Goal: Task Accomplishment & Management: Use online tool/utility

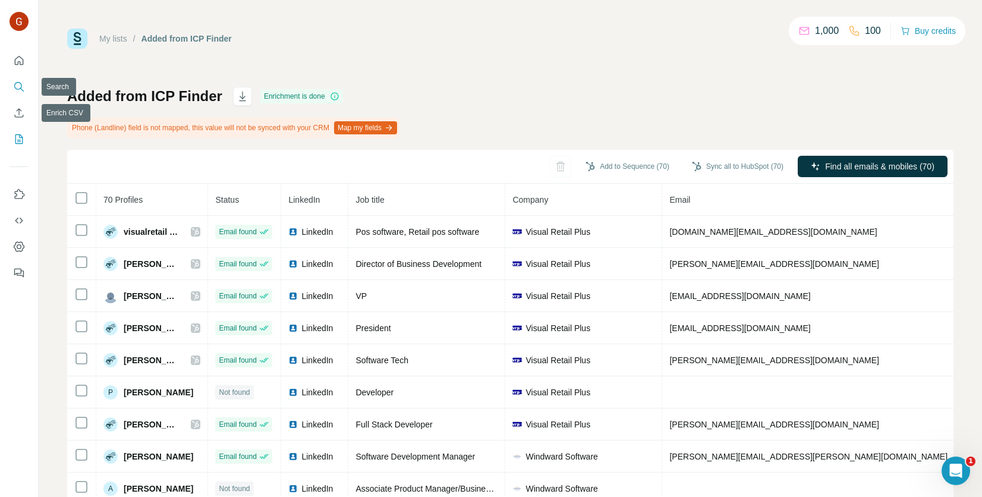
click at [17, 95] on button "Search" at bounding box center [19, 86] width 19 height 21
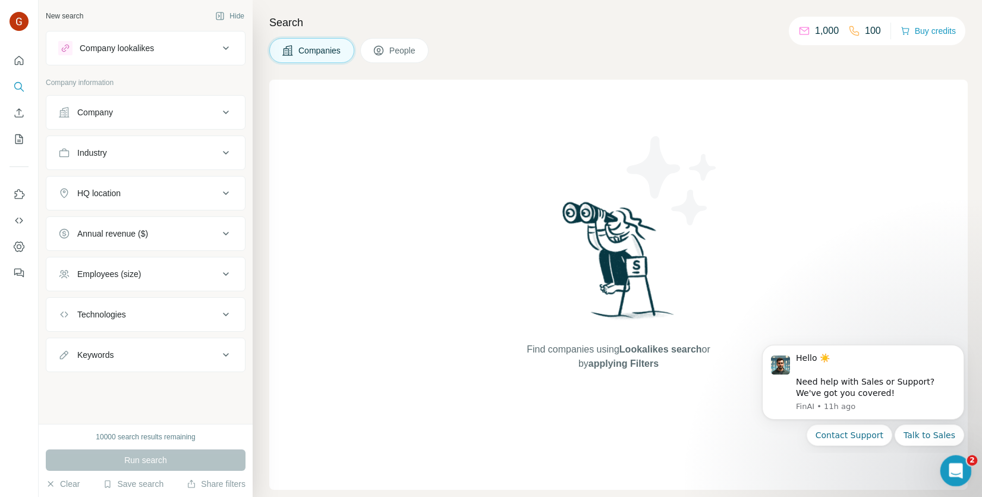
click at [957, 458] on div "Open Intercom Messenger" at bounding box center [954, 468] width 39 height 39
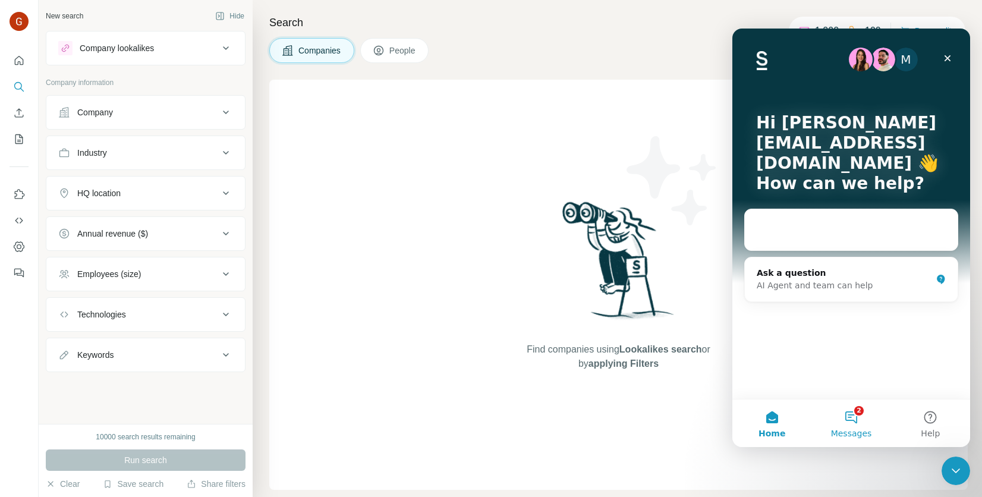
click at [864, 427] on button "2 Messages" at bounding box center [850, 423] width 79 height 48
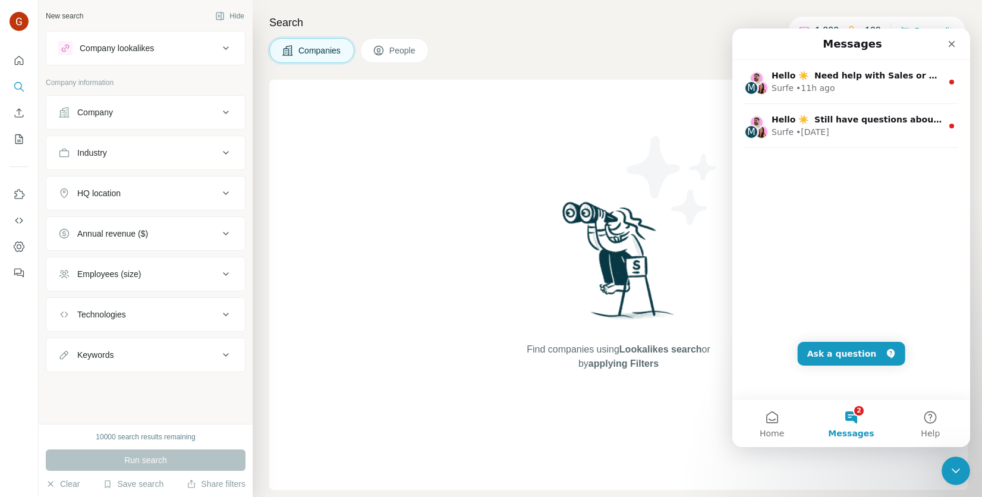
click at [611, 127] on div "Find companies using Lookalikes search or by applying Filters" at bounding box center [619, 285] width 214 height 410
click at [949, 40] on icon "Close" at bounding box center [952, 44] width 10 height 10
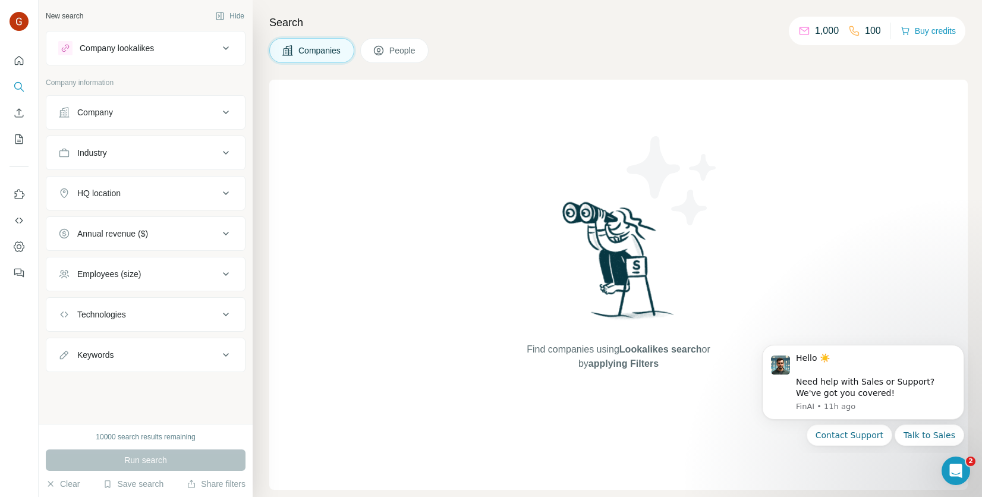
click at [108, 125] on button "Company" at bounding box center [145, 112] width 199 height 29
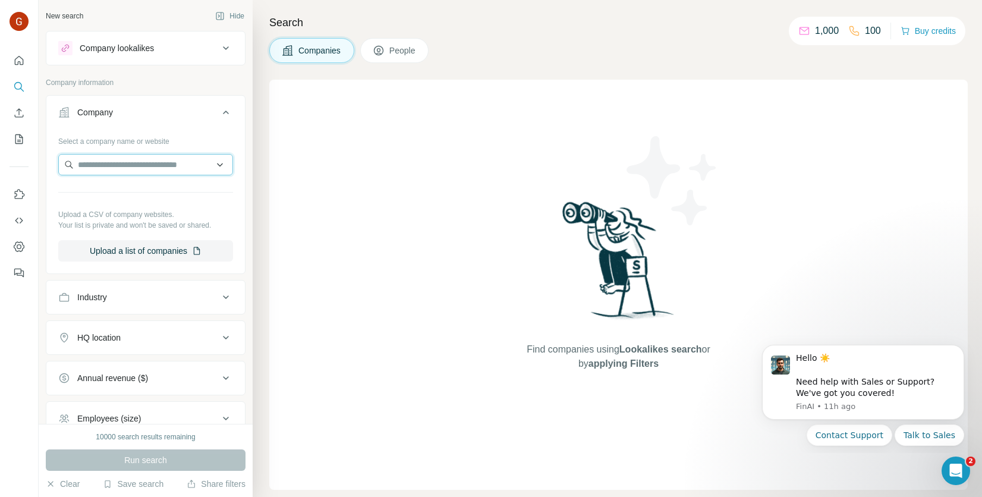
click at [127, 163] on input "text" at bounding box center [145, 164] width 175 height 21
click at [175, 302] on button "Industry" at bounding box center [145, 297] width 199 height 29
click at [166, 321] on input at bounding box center [139, 326] width 147 height 13
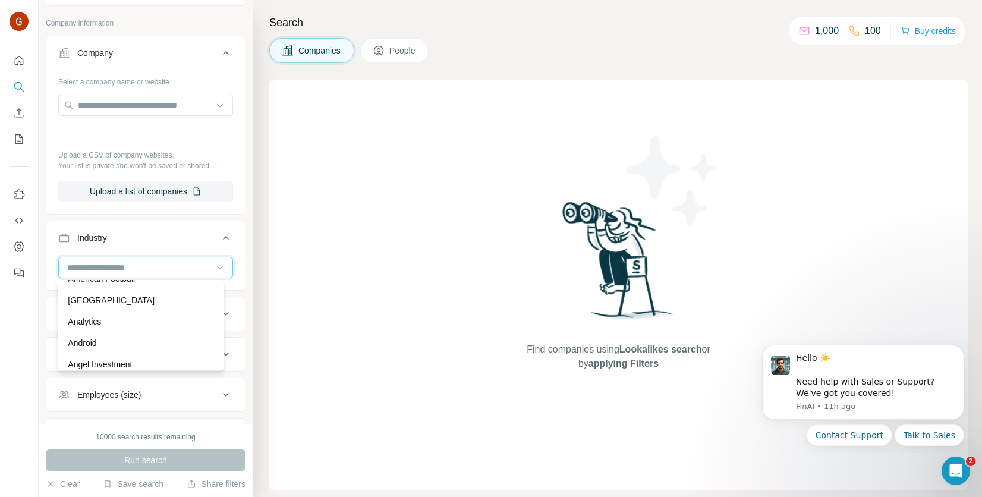
scroll to position [466, 0]
click at [134, 251] on button "Industry" at bounding box center [145, 240] width 199 height 33
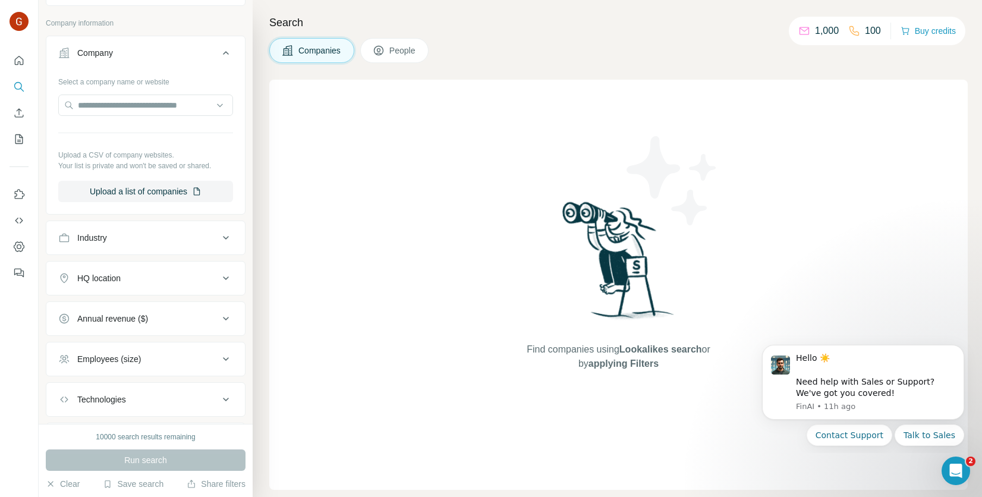
scroll to position [0, 0]
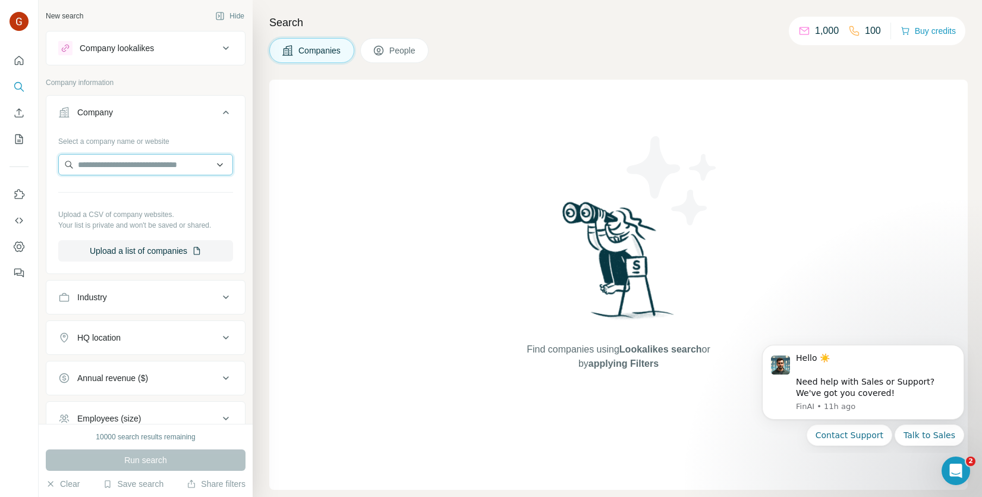
click at [159, 165] on input "text" at bounding box center [145, 164] width 175 height 21
type input "*"
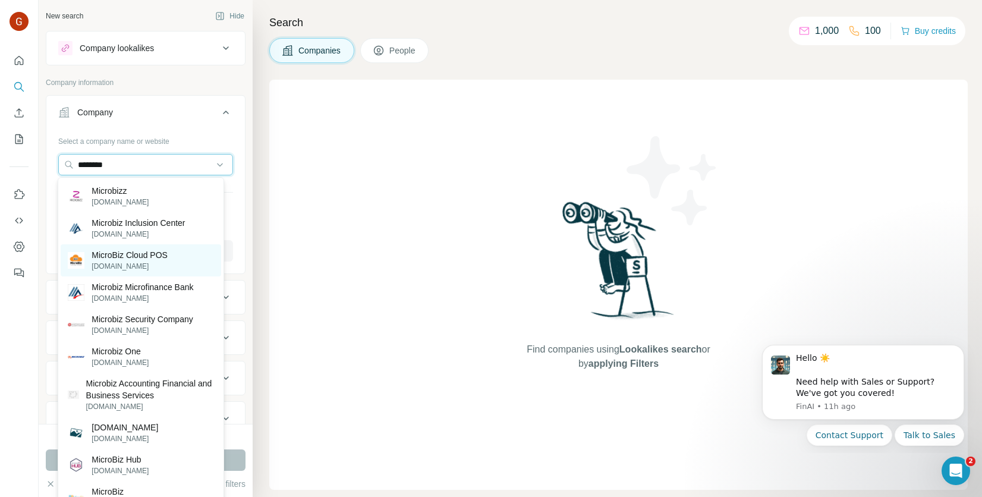
type input "********"
click at [156, 251] on p "MicroBiz Cloud POS" at bounding box center [130, 255] width 76 height 12
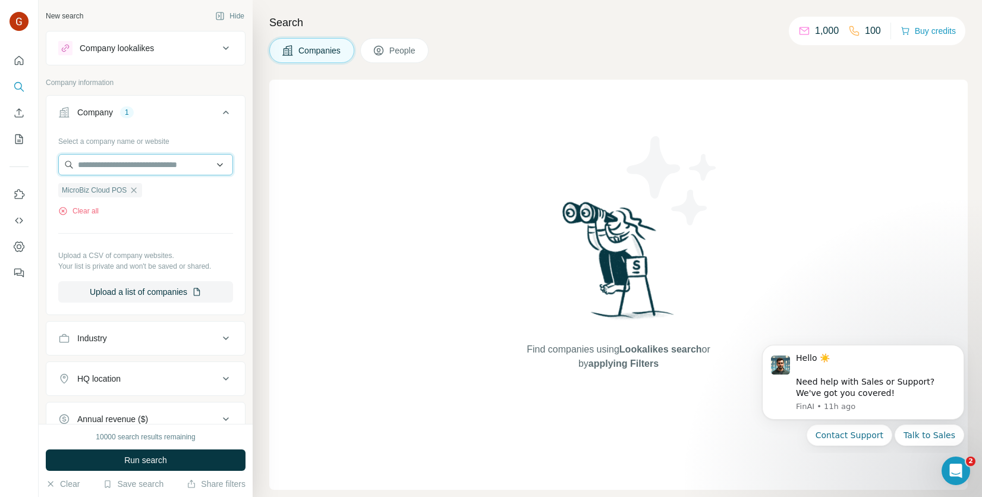
click at [151, 158] on input "text" at bounding box center [145, 164] width 175 height 21
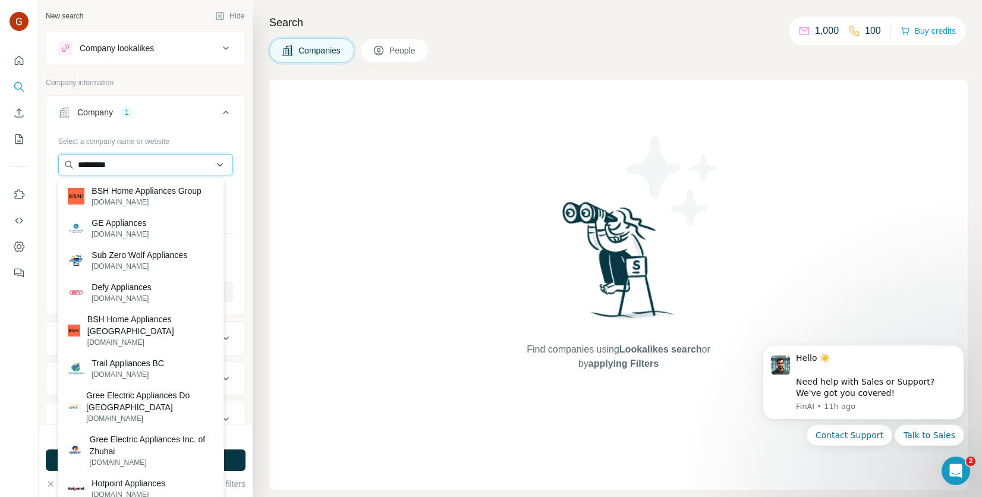
paste input "**********"
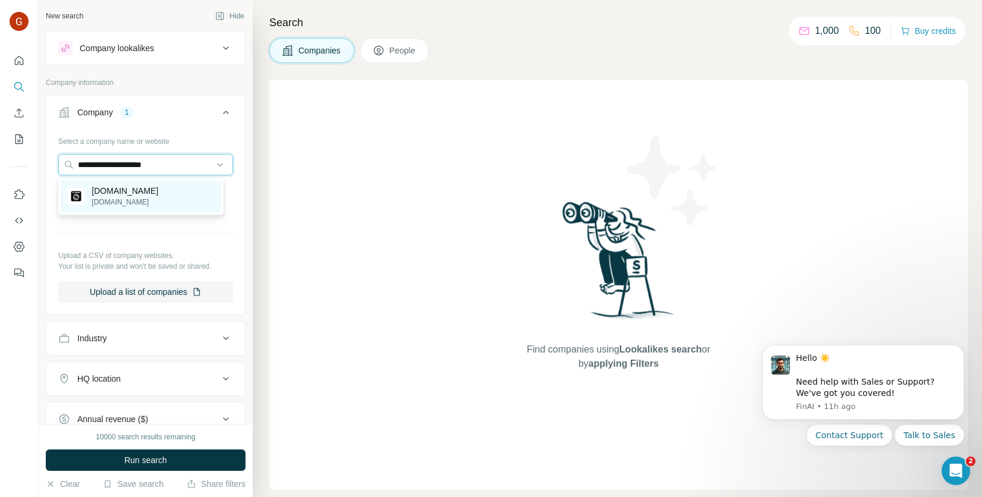
type input "**********"
click at [162, 198] on div "[DOMAIN_NAME] [DOMAIN_NAME]" at bounding box center [141, 196] width 160 height 32
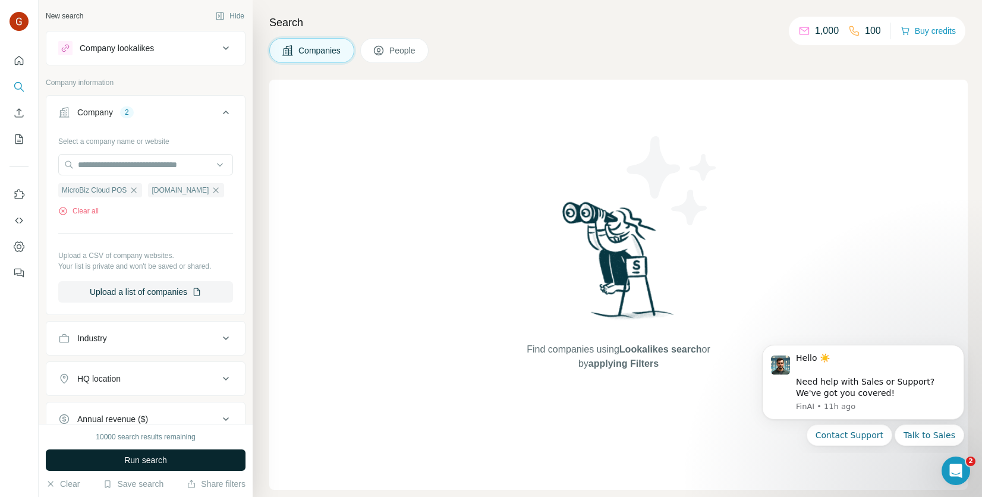
click at [158, 452] on button "Run search" at bounding box center [146, 459] width 200 height 21
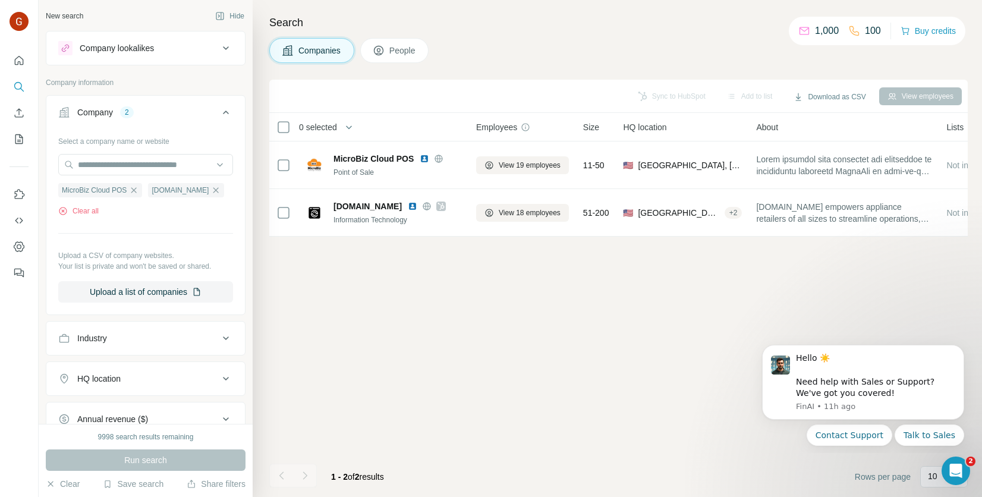
click at [180, 40] on button "Company lookalikes" at bounding box center [145, 48] width 199 height 29
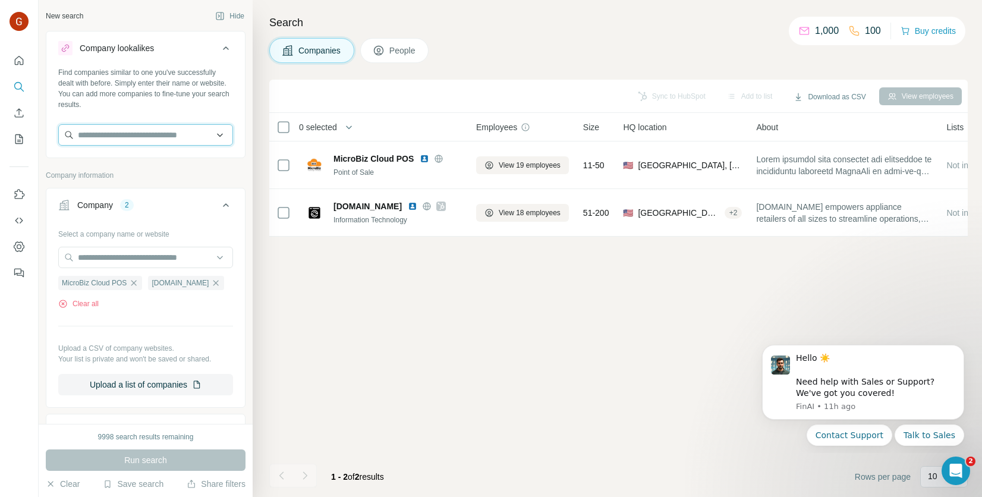
click at [169, 142] on input "text" at bounding box center [145, 134] width 175 height 21
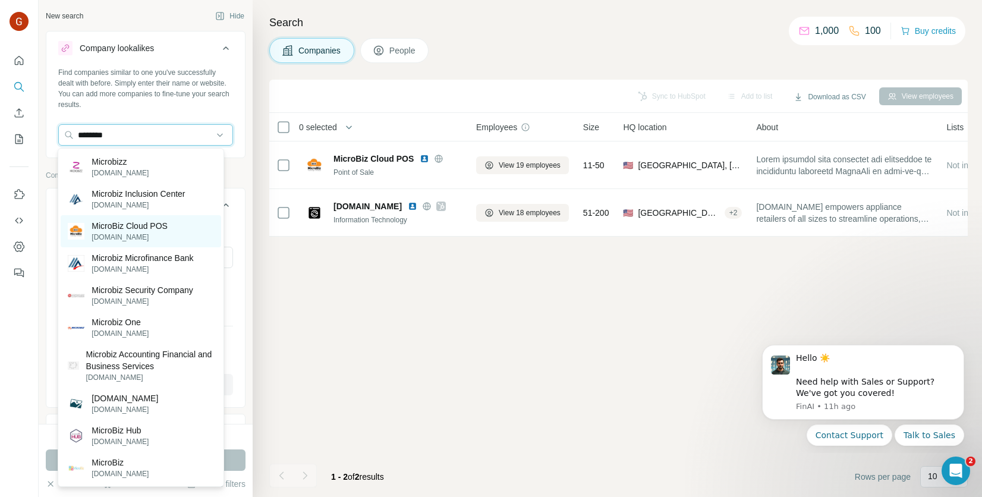
type input "********"
click at [151, 229] on p "MicroBiz Cloud POS" at bounding box center [130, 226] width 76 height 12
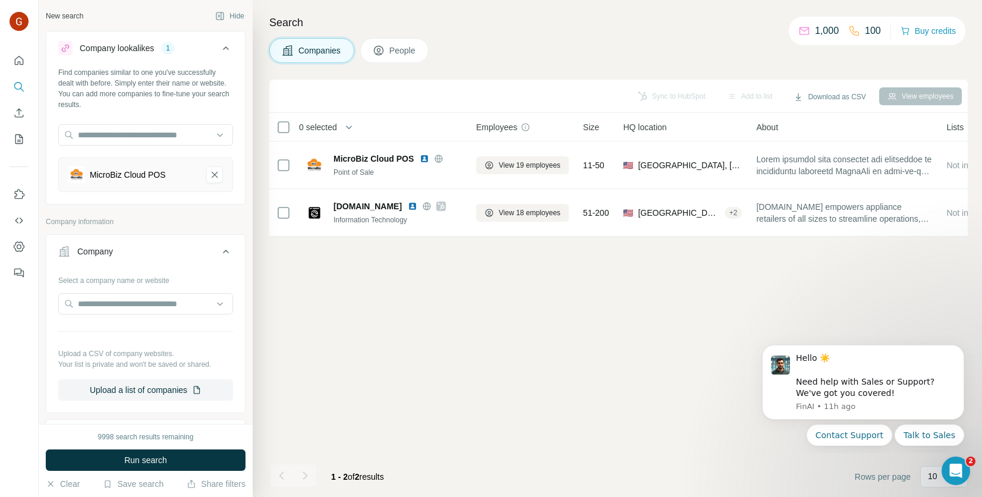
click at [141, 146] on div at bounding box center [145, 136] width 175 height 24
click at [143, 139] on input "text" at bounding box center [145, 134] width 175 height 21
paste input "**********"
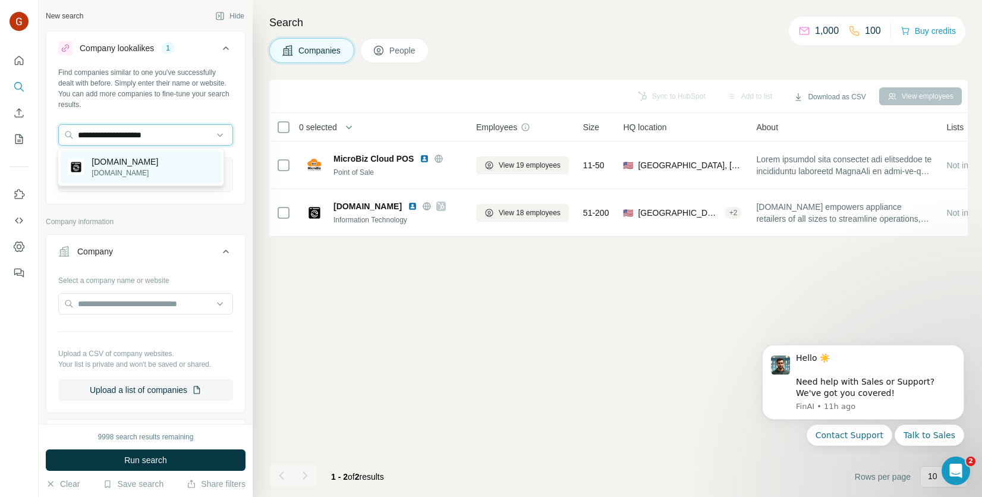
type input "**********"
click at [152, 164] on div "[DOMAIN_NAME] [DOMAIN_NAME]" at bounding box center [141, 167] width 160 height 32
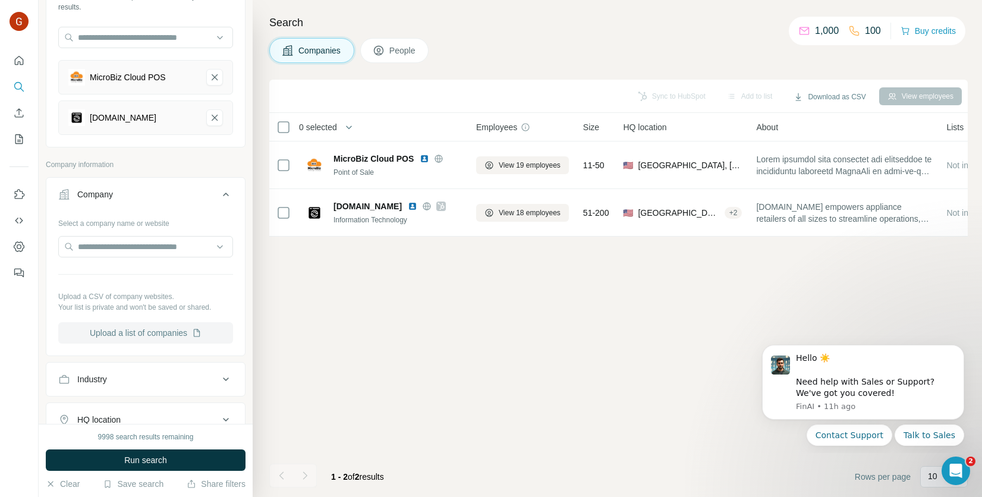
scroll to position [119, 0]
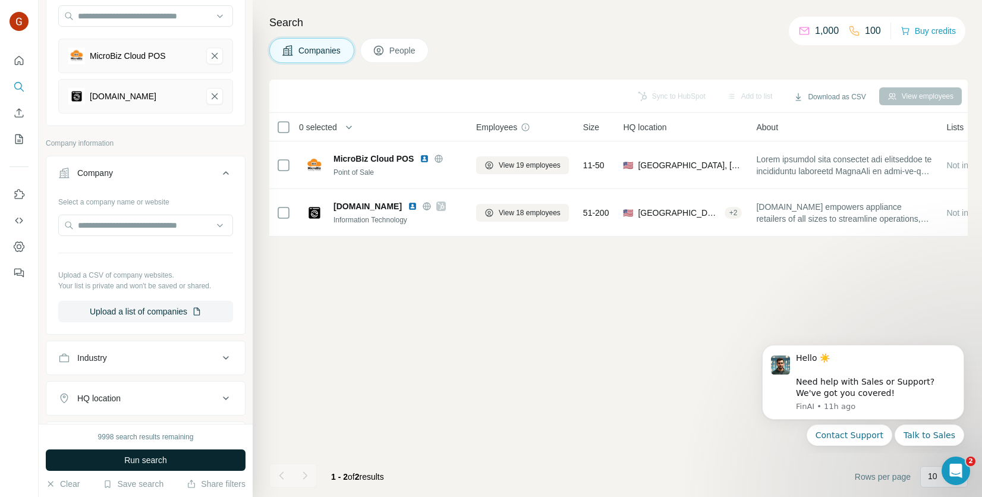
click at [143, 459] on span "Run search" at bounding box center [145, 460] width 43 height 12
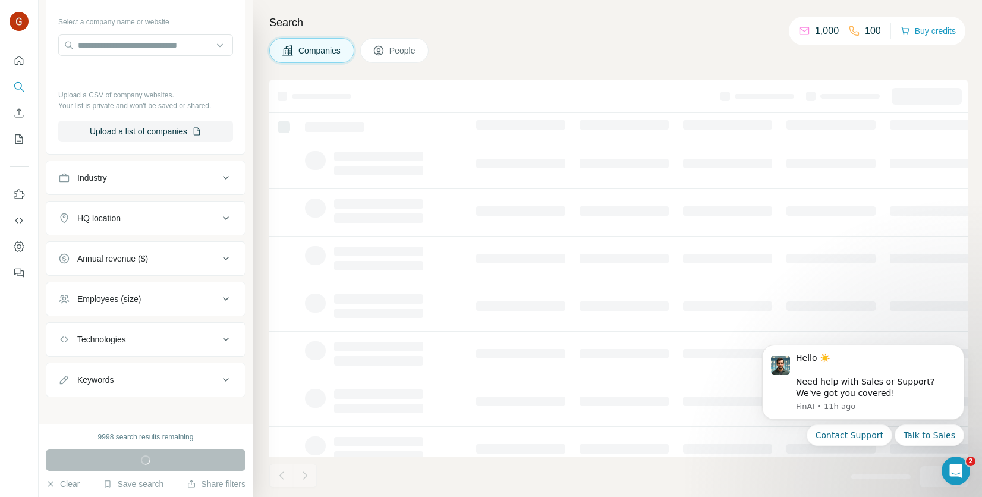
scroll to position [301, 0]
click at [166, 182] on button "Industry" at bounding box center [145, 176] width 199 height 29
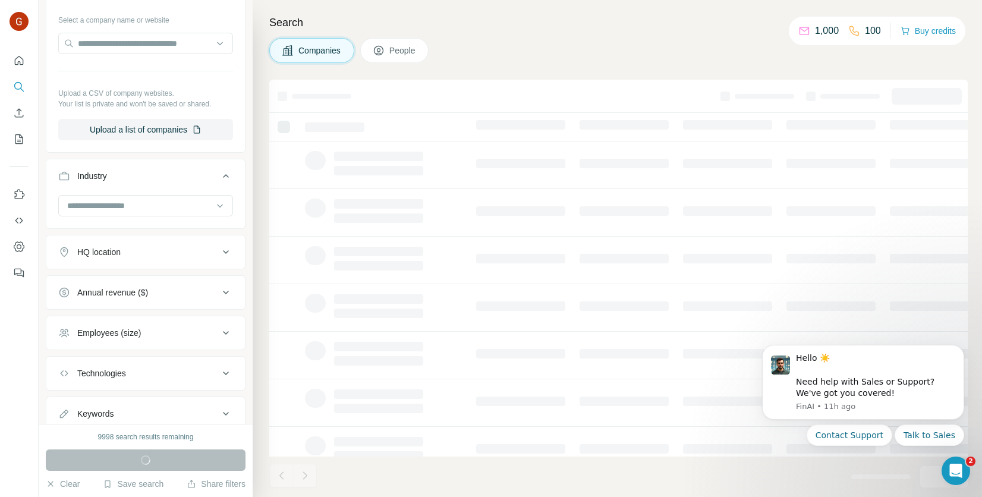
click at [160, 174] on div "Industry" at bounding box center [138, 176] width 161 height 12
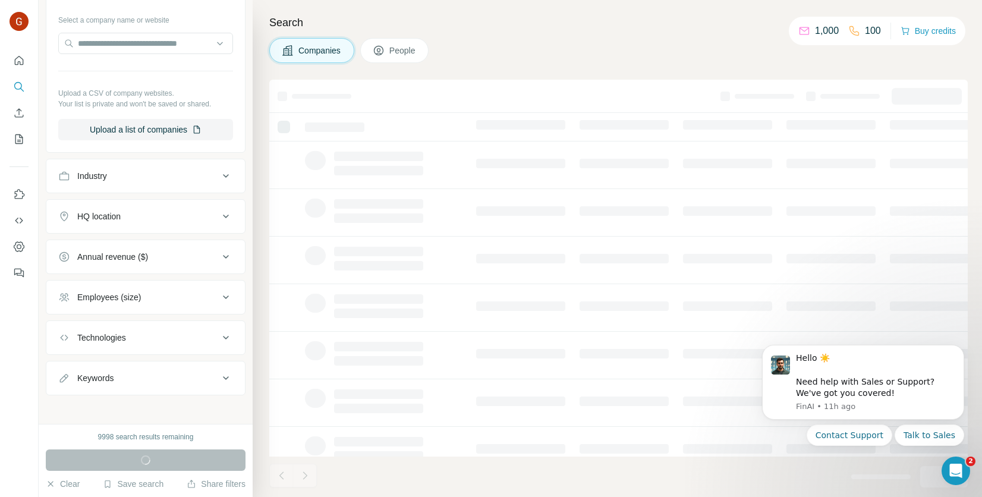
click at [166, 228] on div "HQ location" at bounding box center [146, 216] width 200 height 34
click at [171, 219] on div "HQ location" at bounding box center [138, 216] width 161 height 12
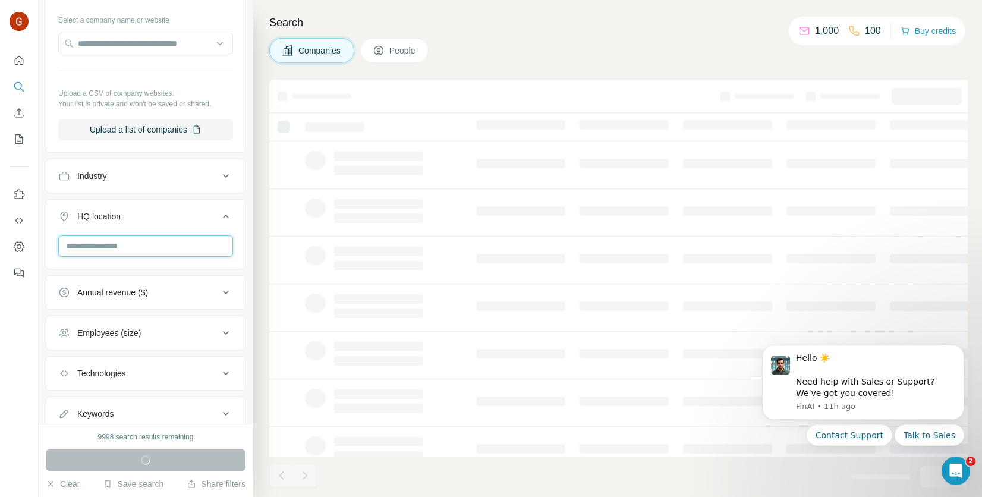
click at [158, 247] on input "text" at bounding box center [145, 245] width 175 height 21
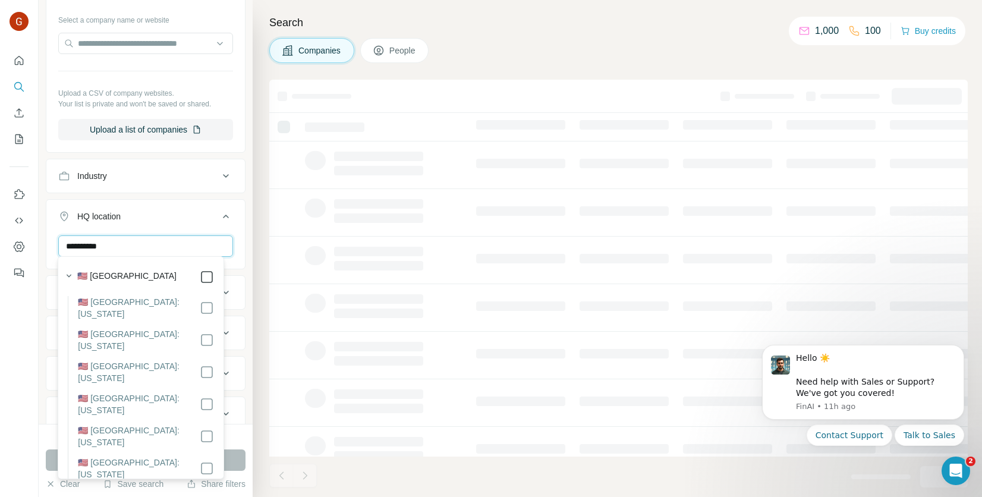
type input "**********"
click at [236, 307] on div "**********" at bounding box center [146, 212] width 214 height 424
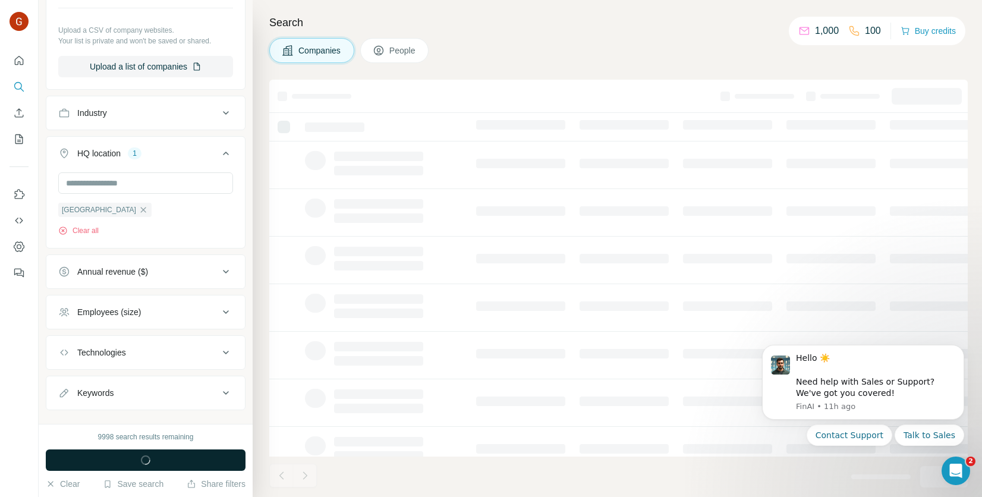
scroll to position [379, 0]
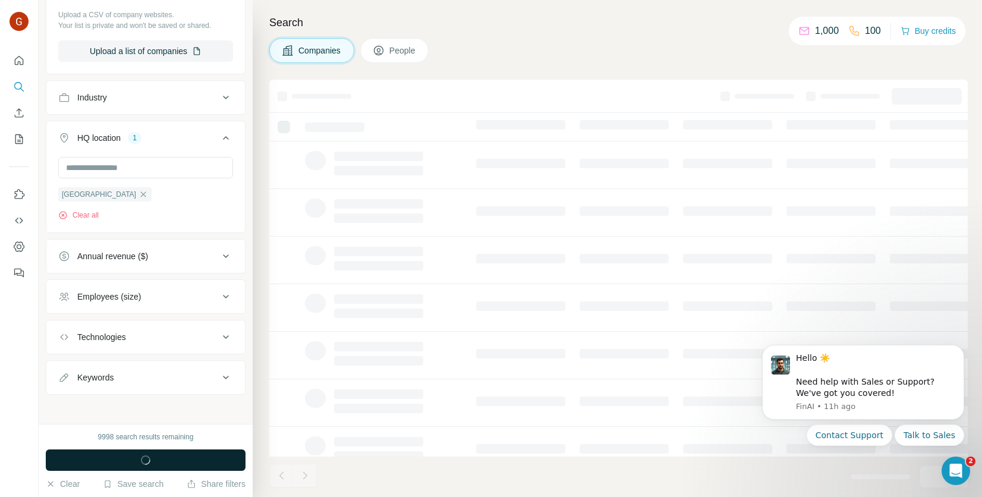
click at [139, 458] on span "button" at bounding box center [145, 460] width 43 height 12
click at [205, 346] on button "Technologies" at bounding box center [145, 337] width 199 height 29
click at [219, 334] on icon at bounding box center [226, 337] width 14 height 14
click at [204, 336] on div "Technologies" at bounding box center [138, 337] width 161 height 12
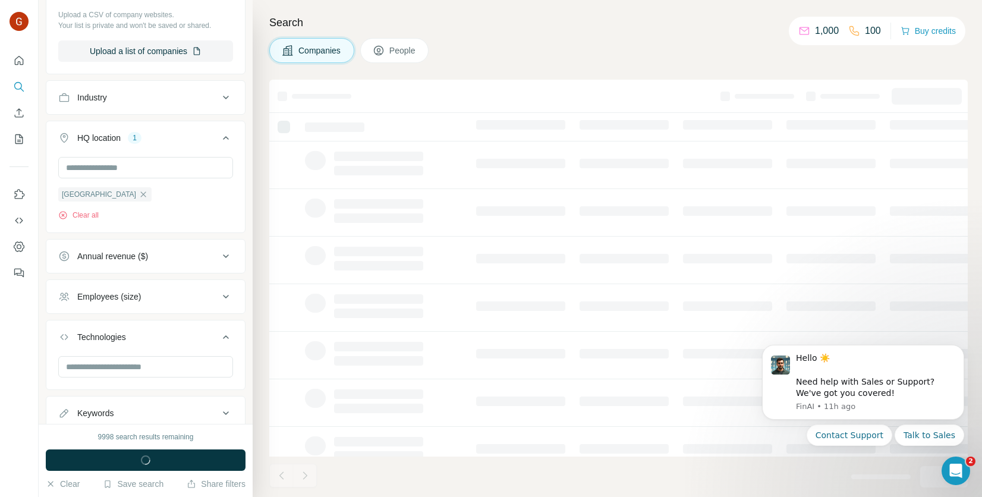
click at [209, 334] on div "Technologies" at bounding box center [138, 337] width 161 height 12
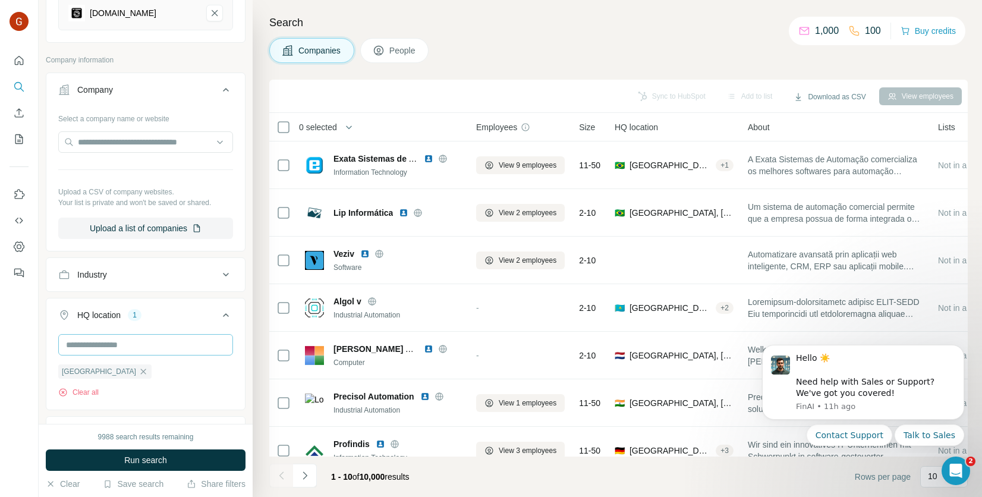
scroll to position [238, 0]
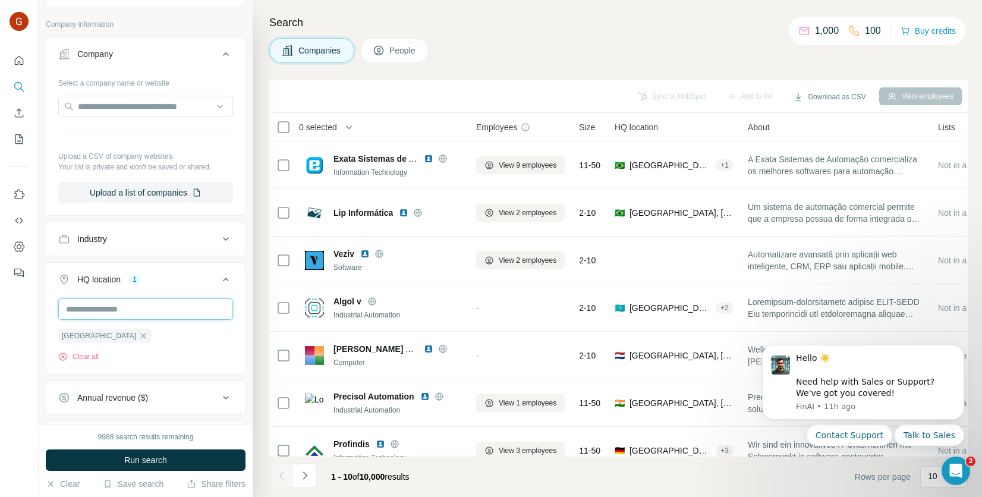
click at [167, 316] on input "text" at bounding box center [145, 308] width 175 height 21
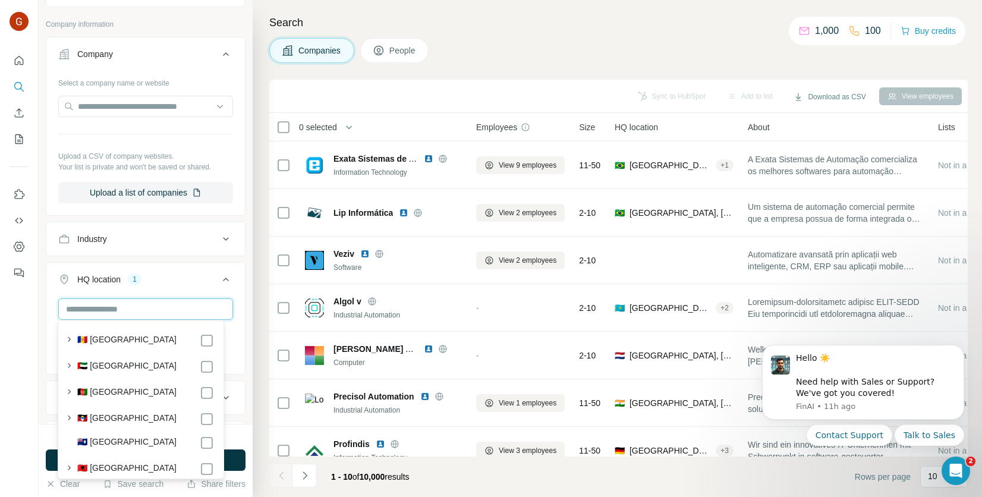
click at [161, 312] on input "text" at bounding box center [145, 308] width 175 height 21
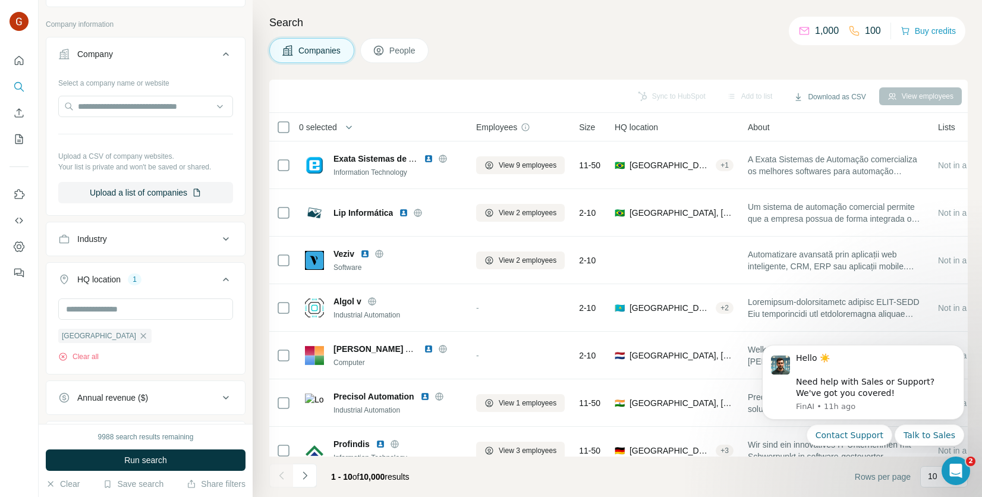
click at [173, 278] on div "HQ location 1" at bounding box center [138, 279] width 161 height 12
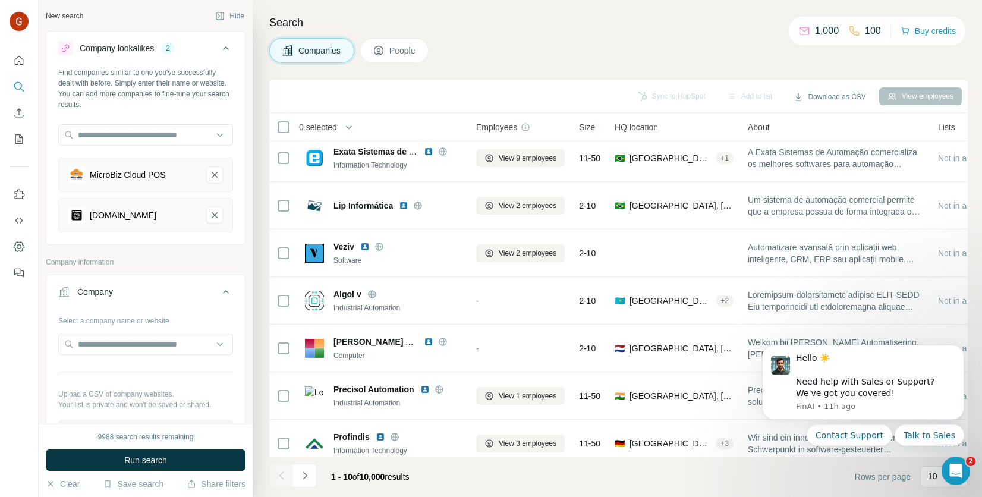
scroll to position [0, 0]
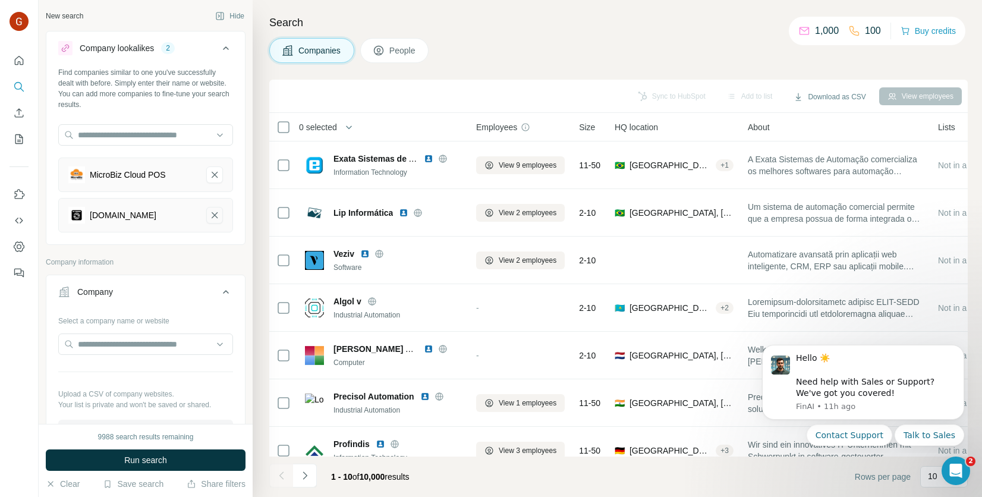
click at [209, 215] on icon "appliance.io-remove-button" at bounding box center [214, 215] width 11 height 12
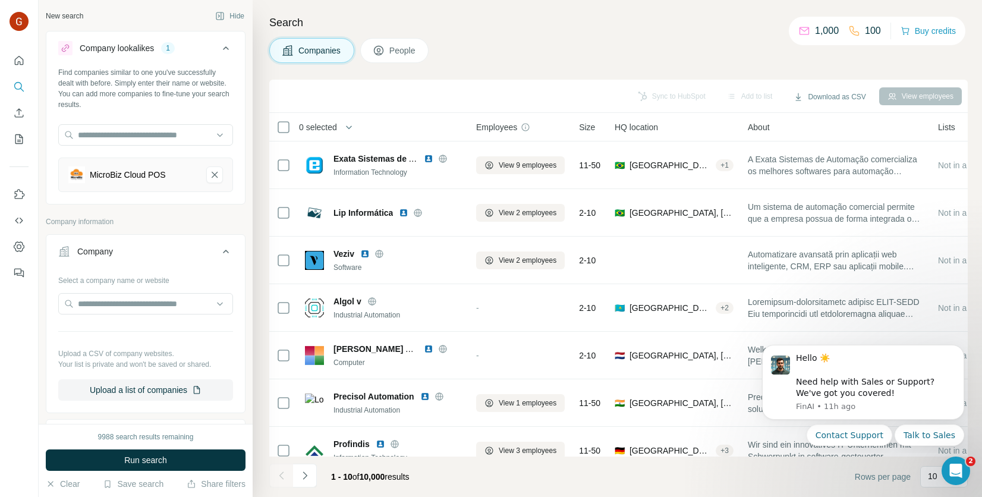
click at [162, 465] on span "Run search" at bounding box center [145, 460] width 43 height 12
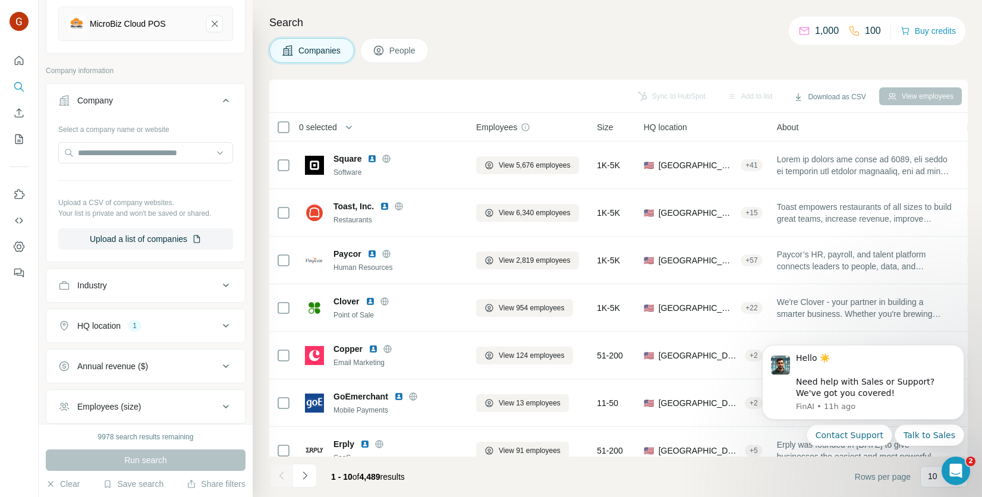
scroll to position [261, 0]
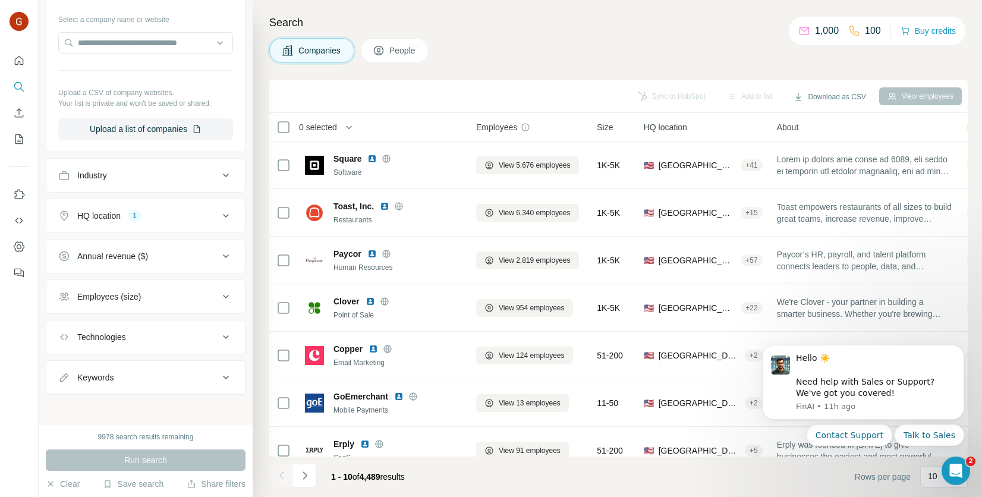
click at [130, 372] on div "Keywords" at bounding box center [138, 378] width 161 height 12
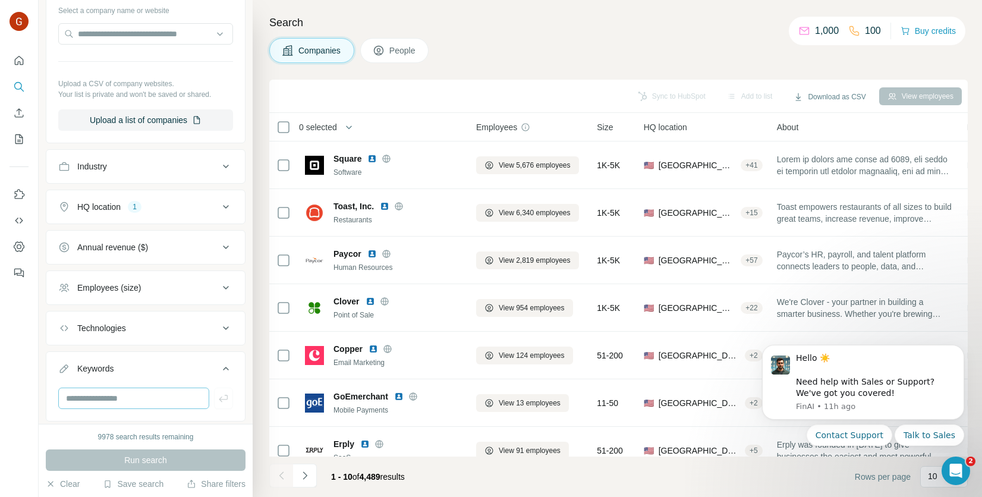
scroll to position [297, 0]
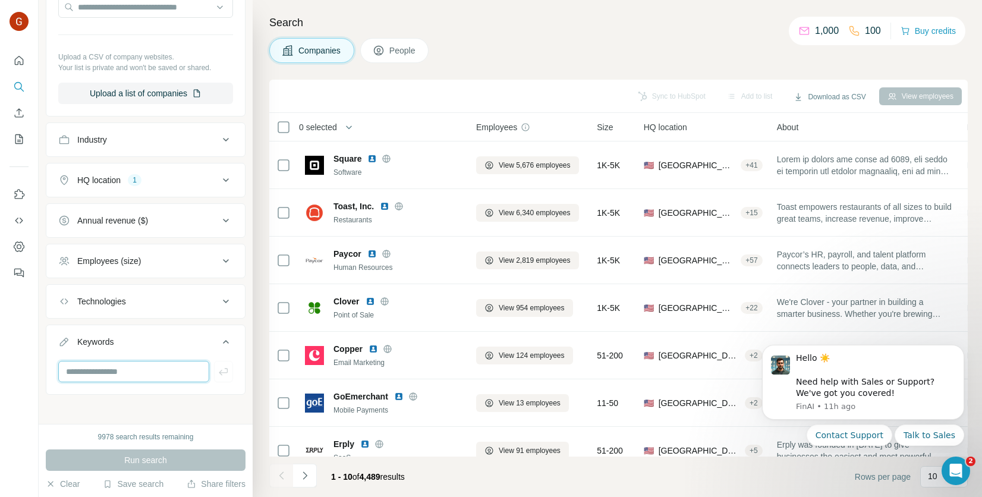
click at [127, 367] on input "text" at bounding box center [133, 371] width 151 height 21
type input "**********"
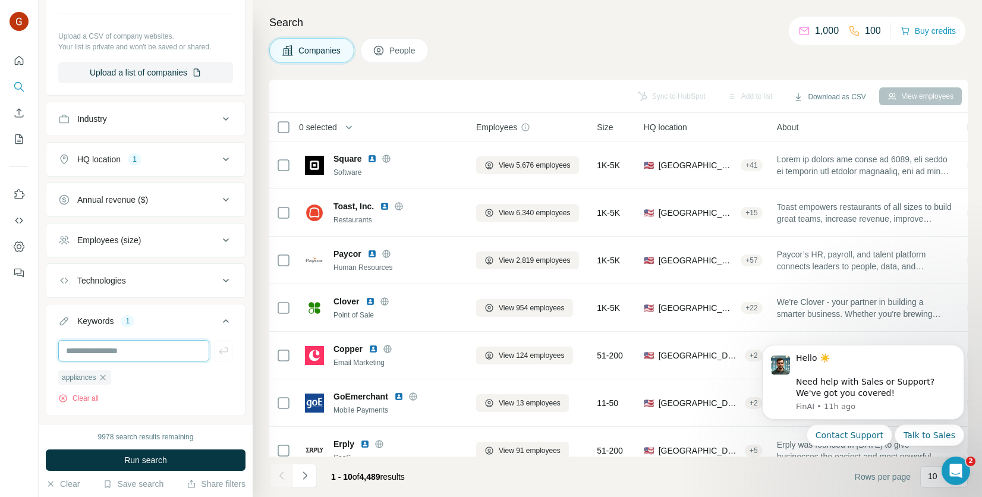
scroll to position [339, 0]
